Goal: Information Seeking & Learning: Learn about a topic

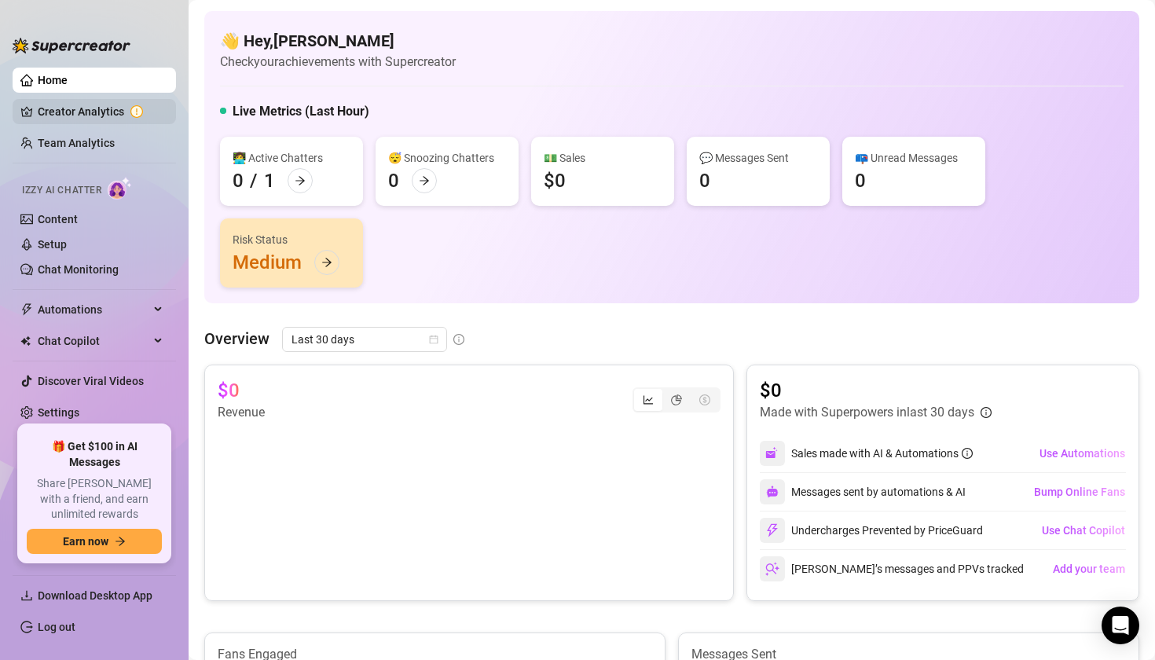
click at [109, 107] on link "Creator Analytics" at bounding box center [101, 111] width 126 height 25
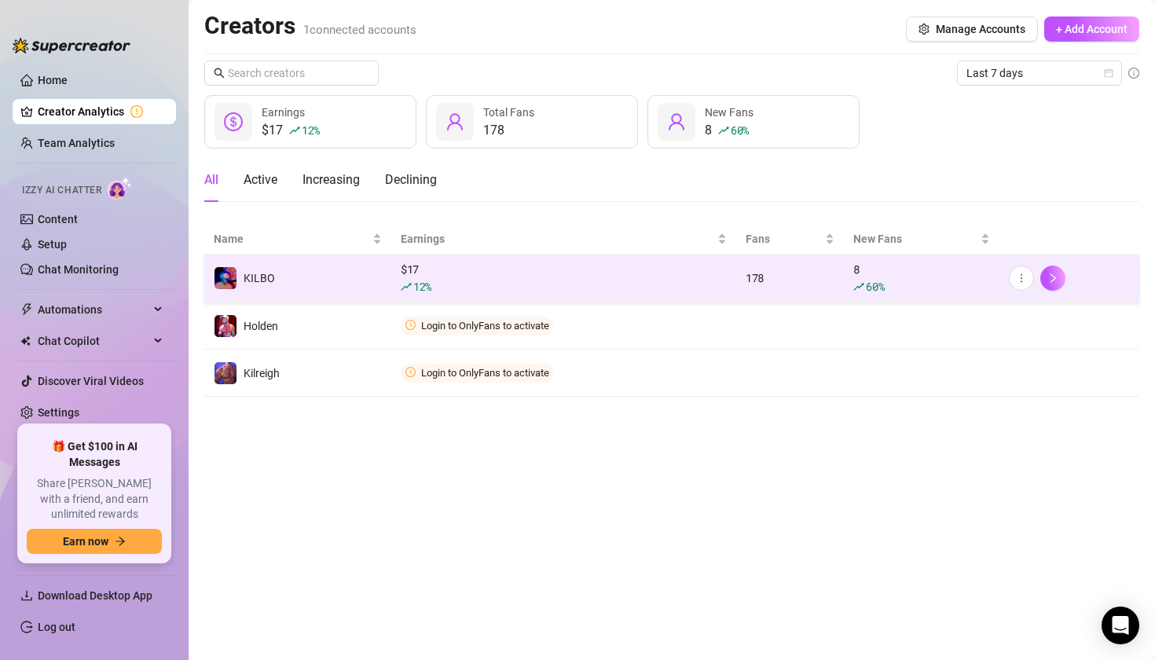
click at [314, 278] on td "KILBO" at bounding box center [297, 279] width 187 height 48
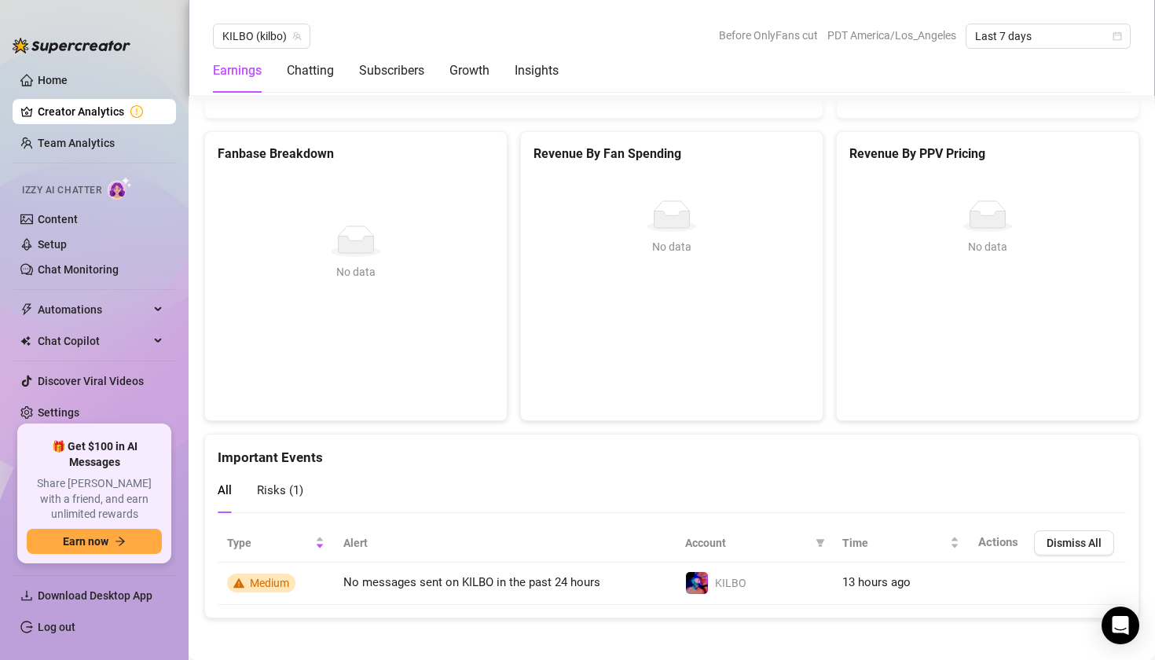
scroll to position [2829, 0]
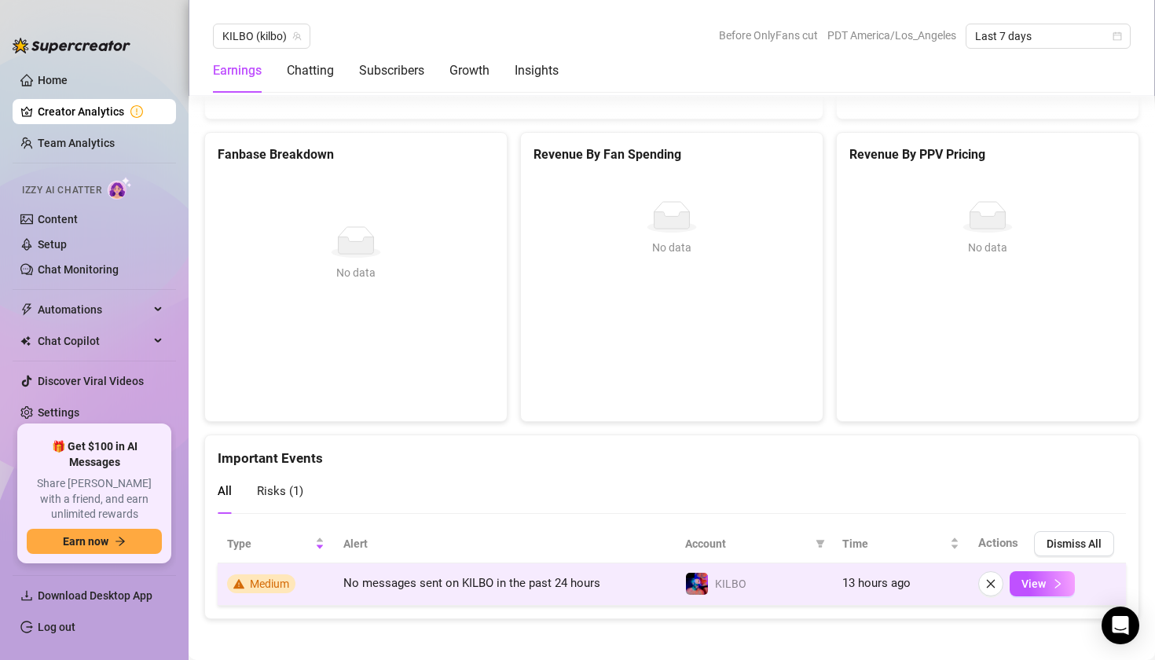
click at [471, 578] on span "No messages sent on KILBO in the past 24 hours" at bounding box center [471, 583] width 257 height 14
click at [1052, 584] on span "button" at bounding box center [1057, 584] width 11 height 13
click at [1047, 576] on button "View" at bounding box center [1042, 583] width 65 height 25
click at [251, 578] on span "Medium" at bounding box center [269, 584] width 39 height 13
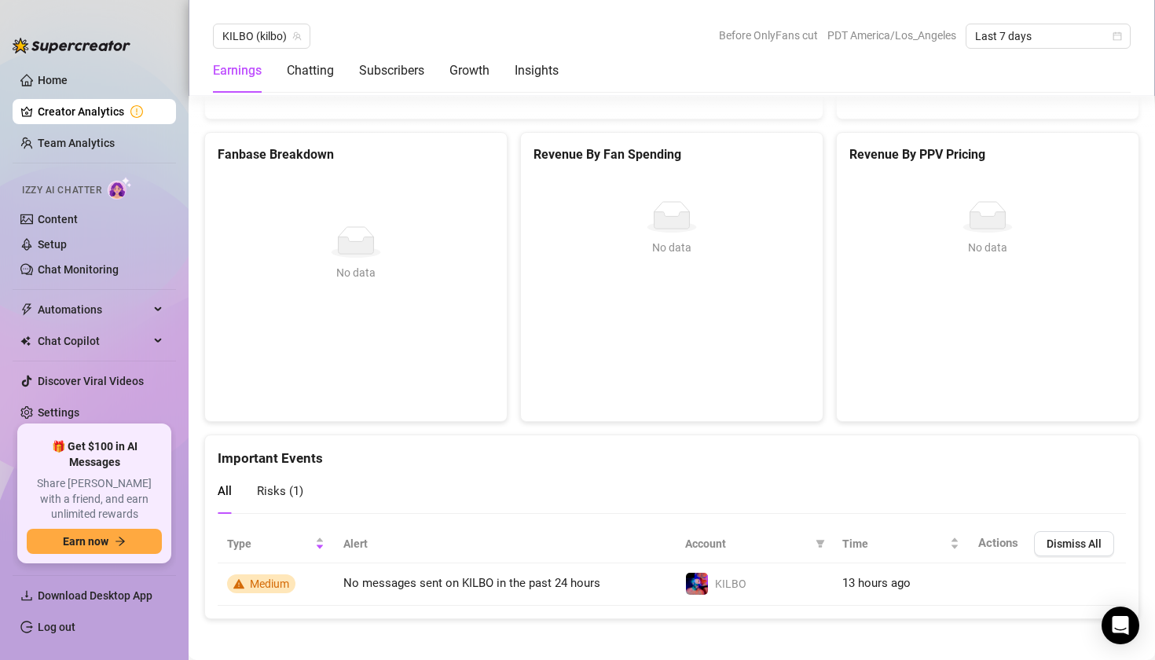
click at [283, 489] on span "Risks ( 1 )" at bounding box center [280, 491] width 46 height 14
click at [93, 102] on link "Creator Analytics" at bounding box center [101, 111] width 126 height 25
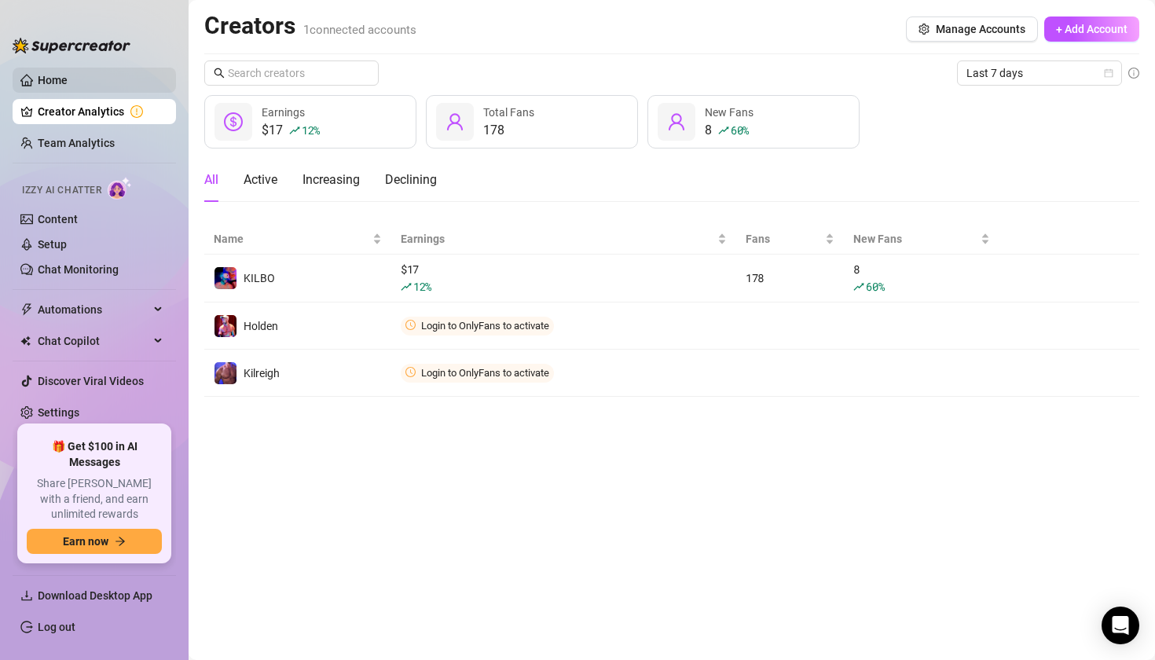
click at [68, 84] on link "Home" at bounding box center [53, 80] width 30 height 13
